Goal: Check status: Check status

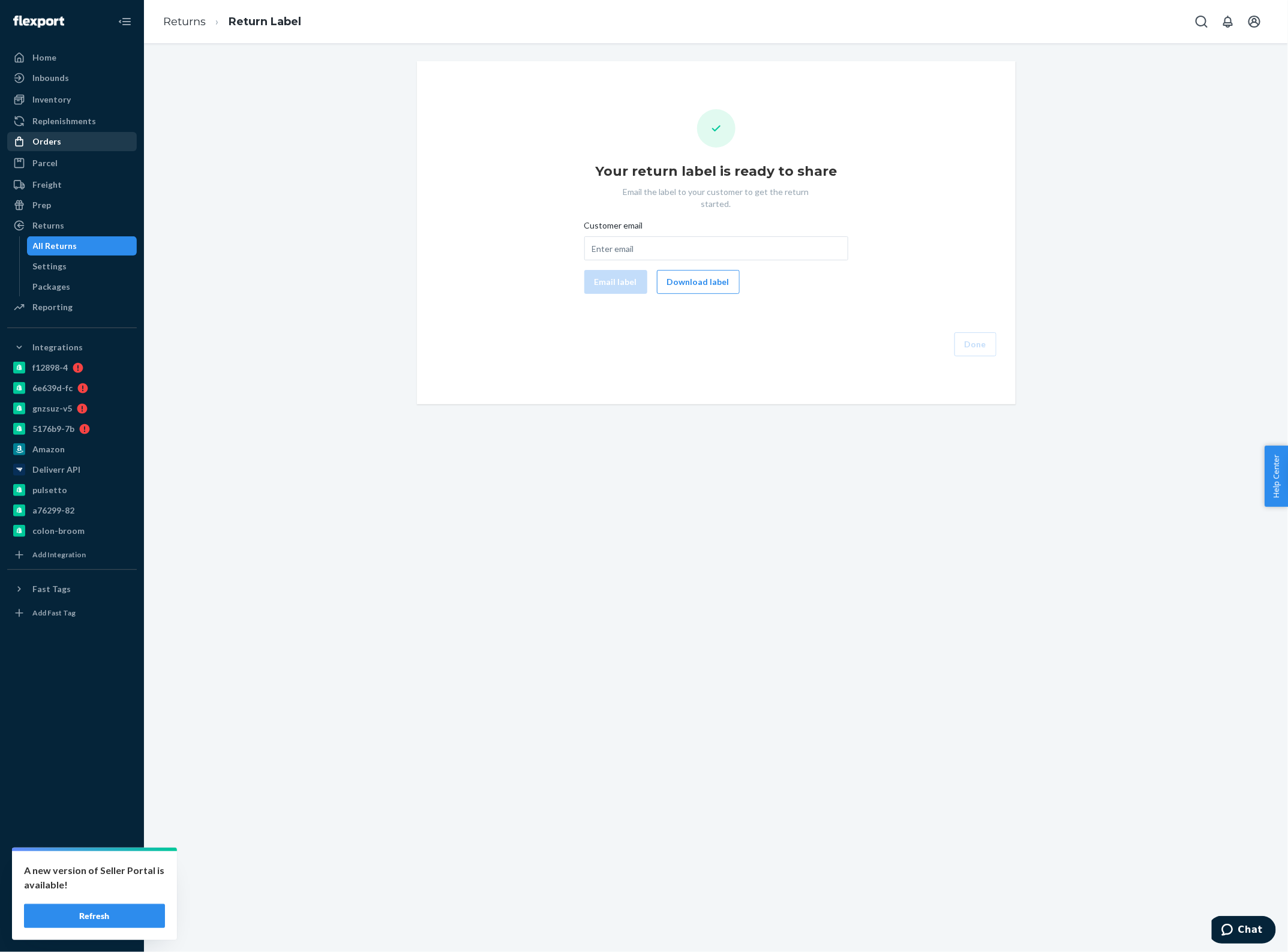
drag, startPoint x: 60, startPoint y: 139, endPoint x: 26, endPoint y: 147, distance: 34.9
click at [60, 139] on div "Orders" at bounding box center [72, 141] width 127 height 16
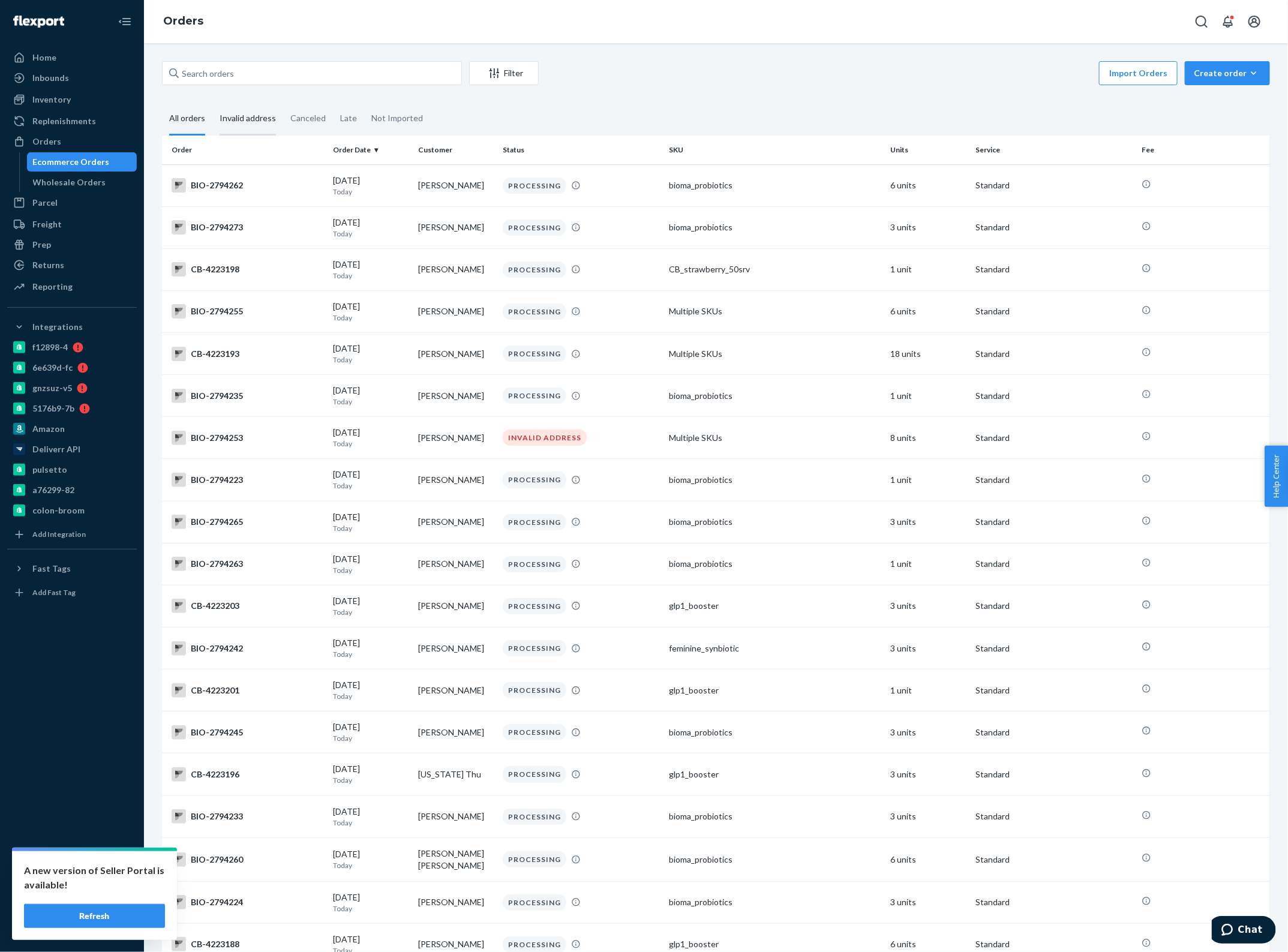
drag, startPoint x: 238, startPoint y: 121, endPoint x: 228, endPoint y: 125, distance: 10.8
click at [238, 121] on div "Invalid address" at bounding box center [248, 119] width 56 height 33
click at [212, 103] on input "Invalid address" at bounding box center [212, 103] width 0 height 0
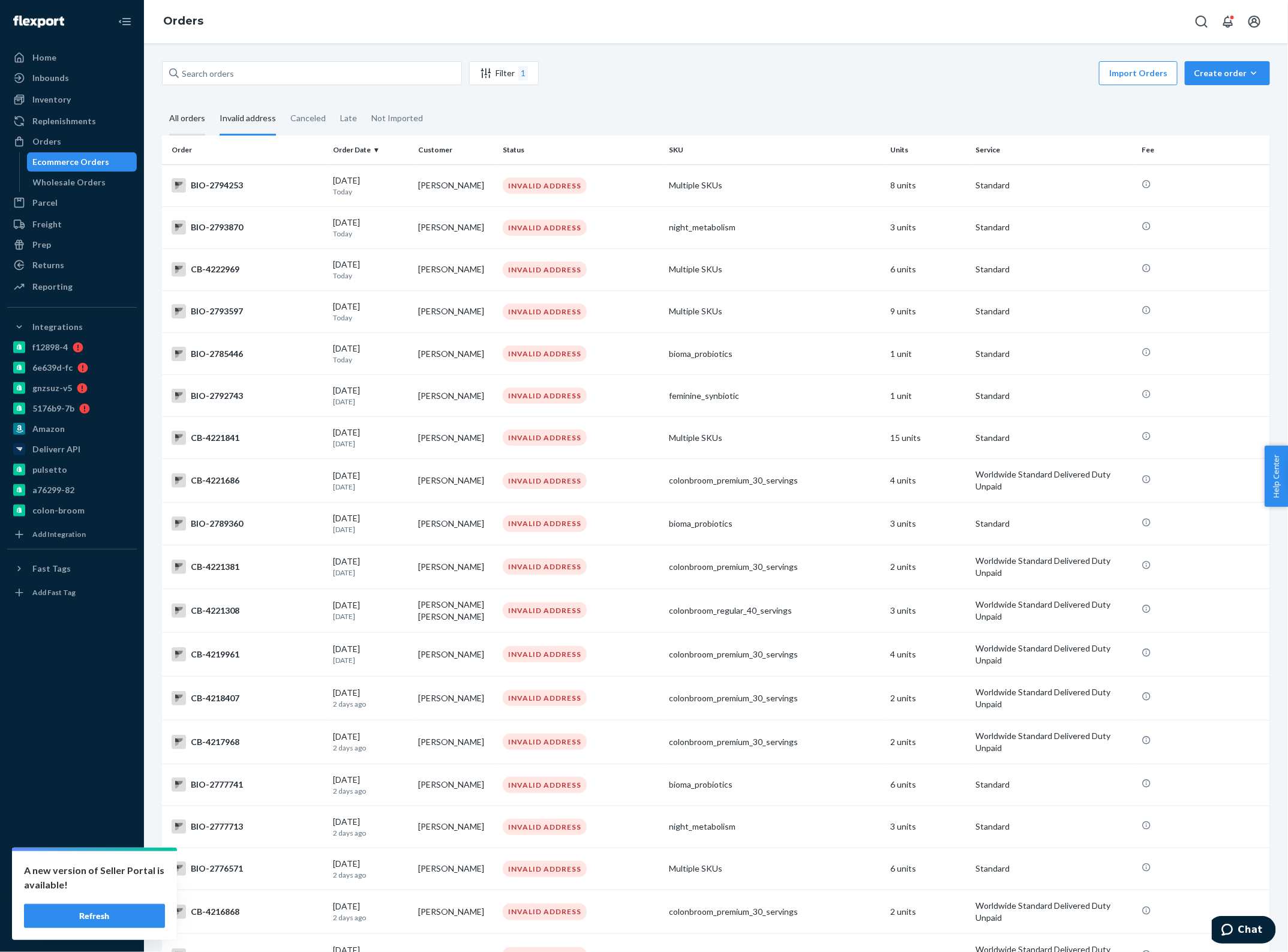
click at [194, 125] on div "All orders" at bounding box center [187, 119] width 36 height 33
click at [162, 103] on input "All orders" at bounding box center [162, 103] width 0 height 0
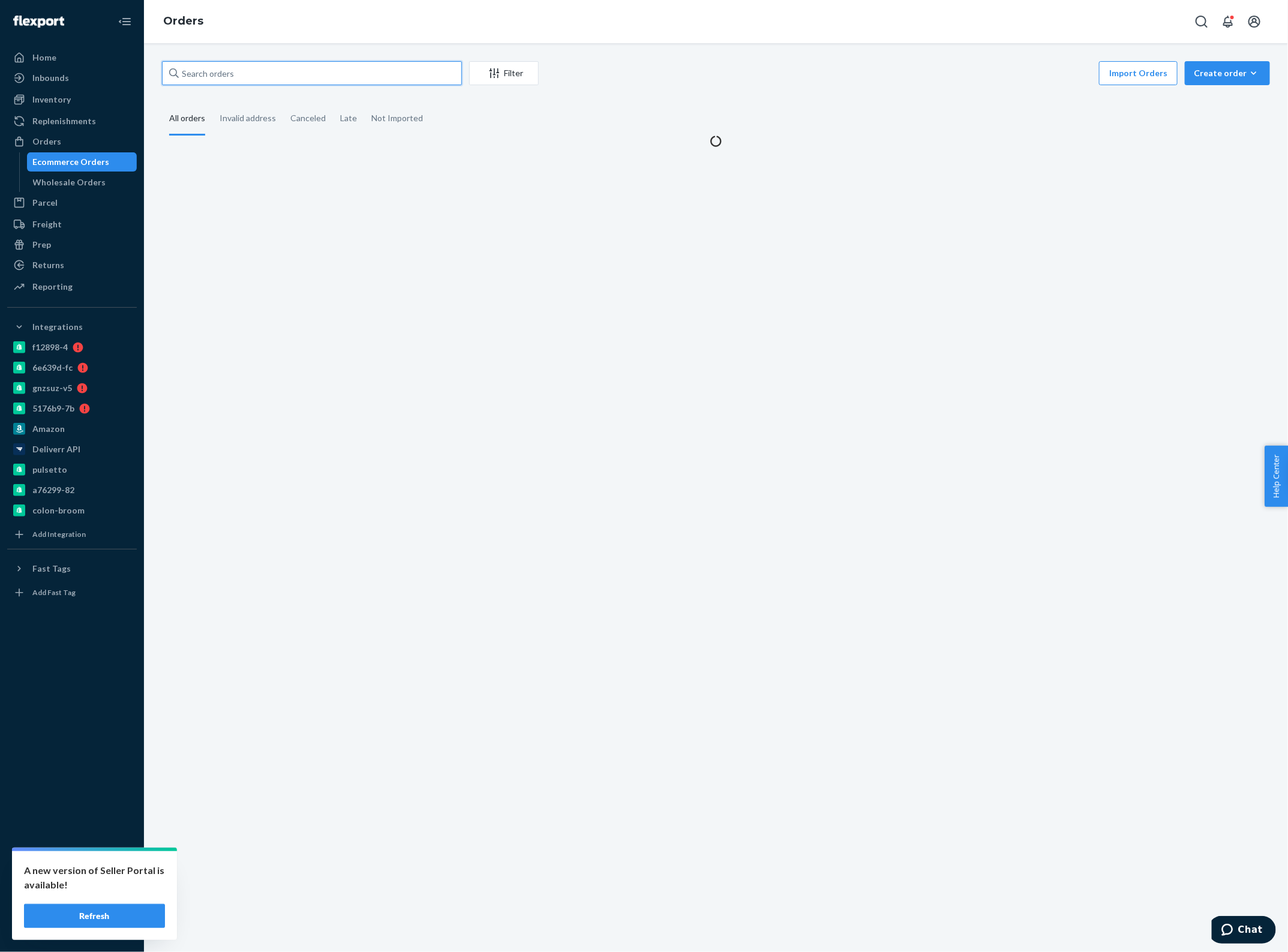
click at [241, 75] on input "text" at bounding box center [312, 73] width 300 height 24
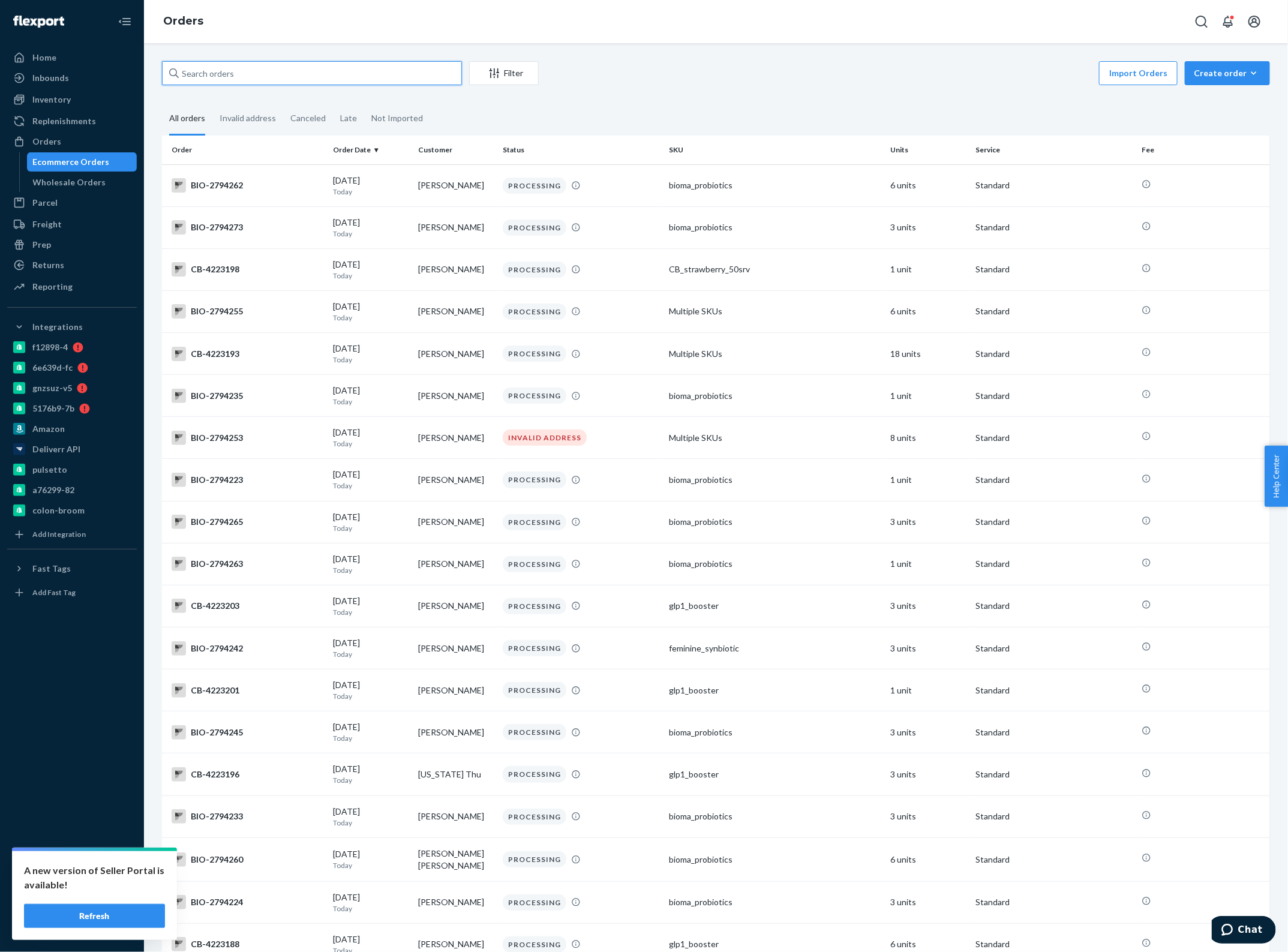
click at [241, 72] on input "text" at bounding box center [312, 73] width 300 height 24
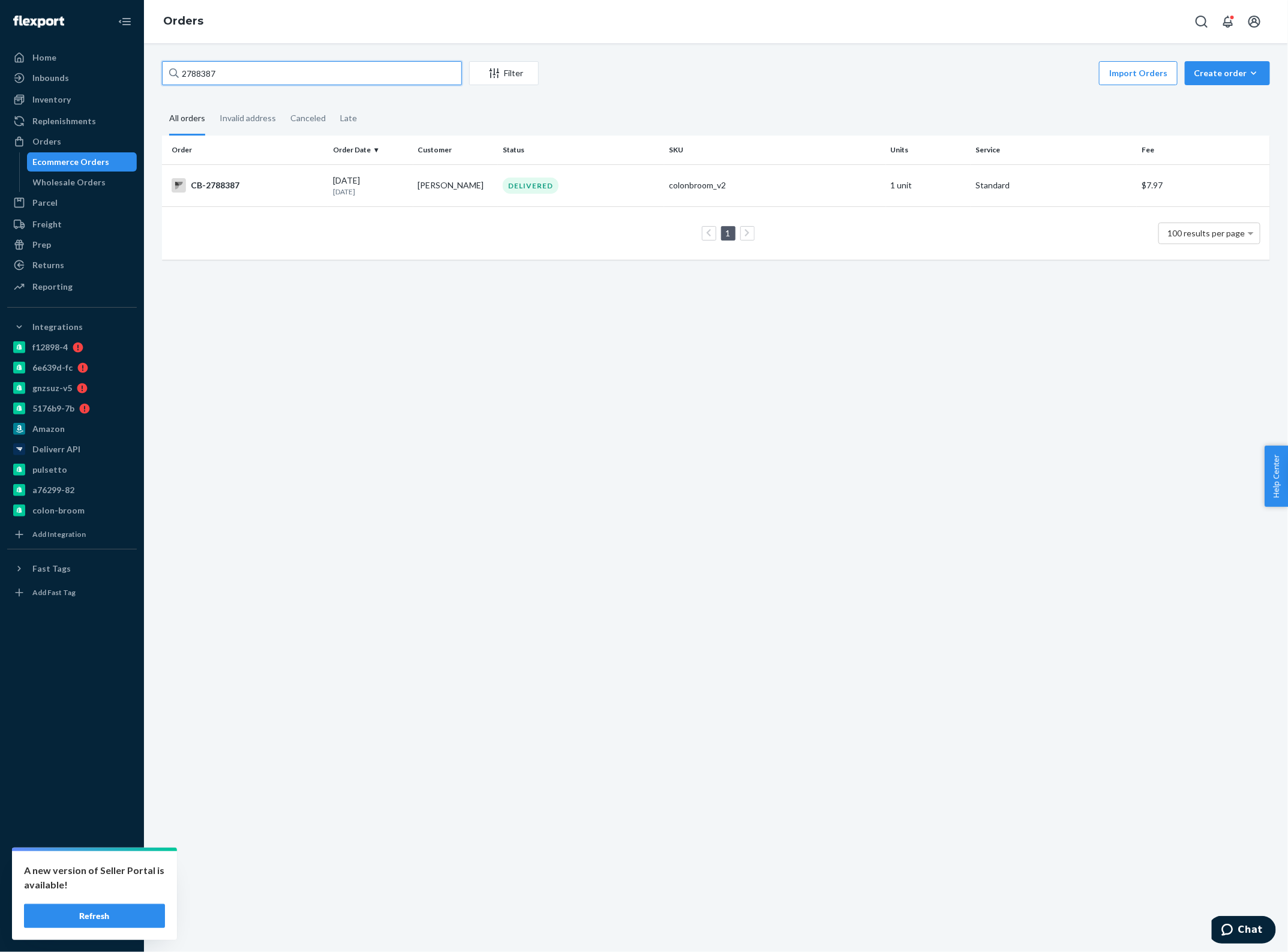
type input "2788387"
click at [296, 74] on input "2788387" at bounding box center [312, 73] width 300 height 24
